Goal: Task Accomplishment & Management: Use online tool/utility

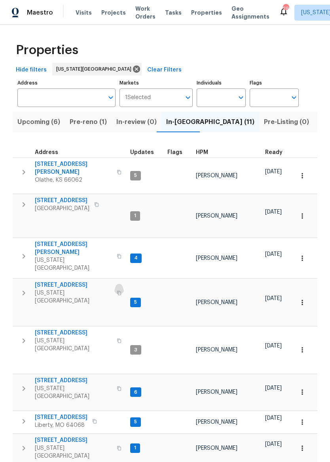
click at [114, 284] on button "button" at bounding box center [118, 293] width 9 height 19
click at [28, 281] on button "button" at bounding box center [24, 293] width 16 height 24
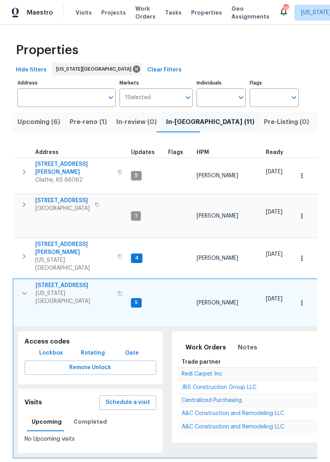
click at [49, 346] on button "Lockbox" at bounding box center [51, 353] width 30 height 15
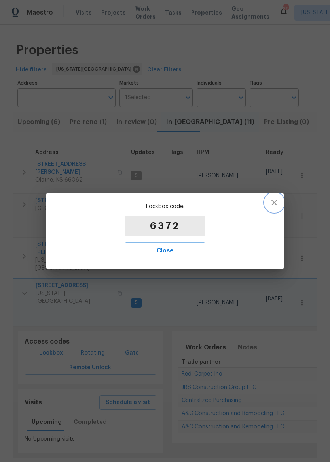
click at [280, 204] on button "button" at bounding box center [273, 202] width 19 height 19
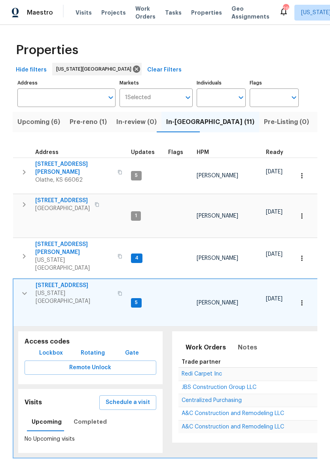
click at [25, 13] on div "Maestro" at bounding box center [26, 13] width 53 height 16
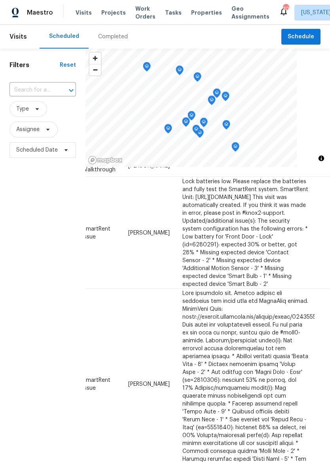
scroll to position [63, 75]
click at [0, 0] on icon at bounding box center [0, 0] width 0 height 0
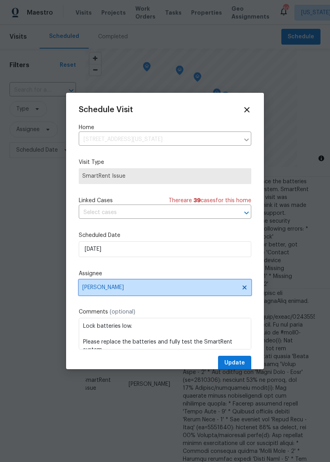
click at [189, 296] on span "[PERSON_NAME]" at bounding box center [165, 288] width 172 height 16
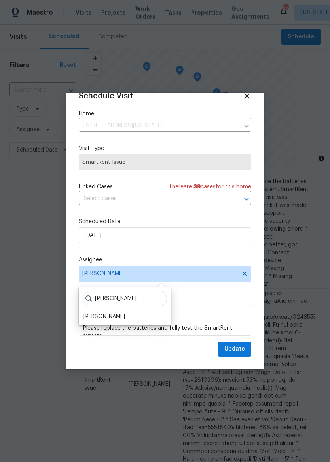
scroll to position [15, 0]
type input "Matt"
click at [105, 319] on div "Matt McEvoy" at bounding box center [104, 317] width 42 height 8
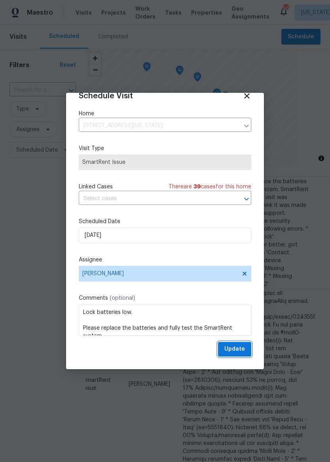
click at [239, 351] on span "Update" at bounding box center [234, 350] width 21 height 10
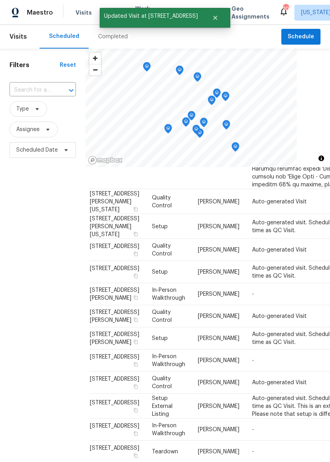
scroll to position [364, 7]
